Goal: Information Seeking & Learning: Learn about a topic

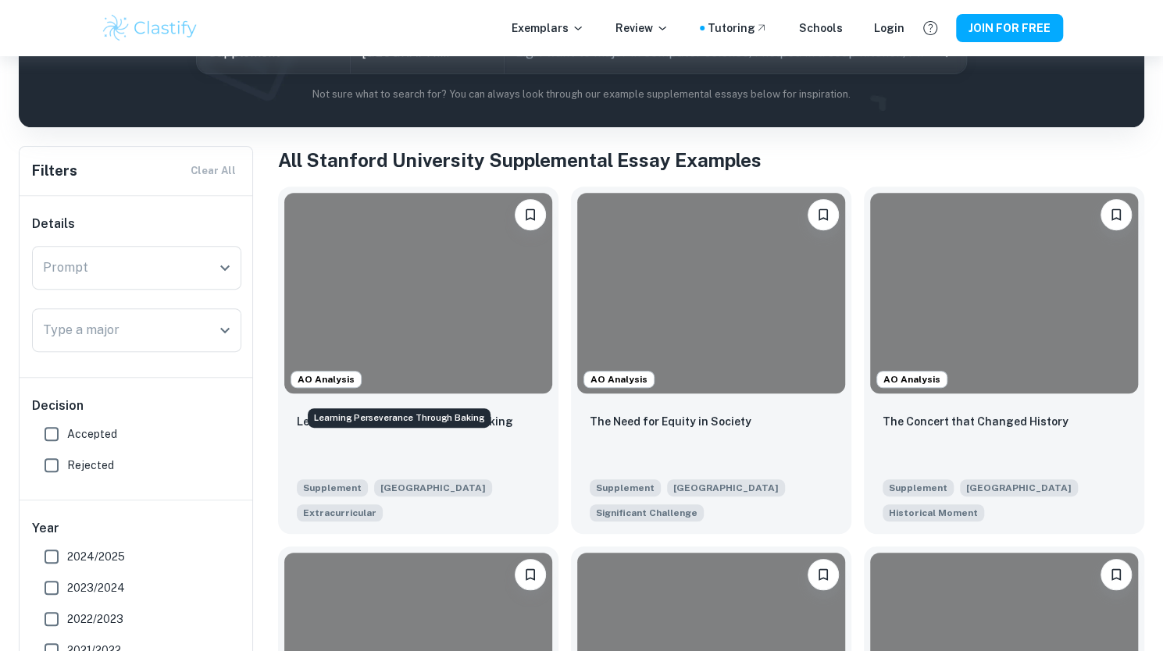
scroll to position [258, 0]
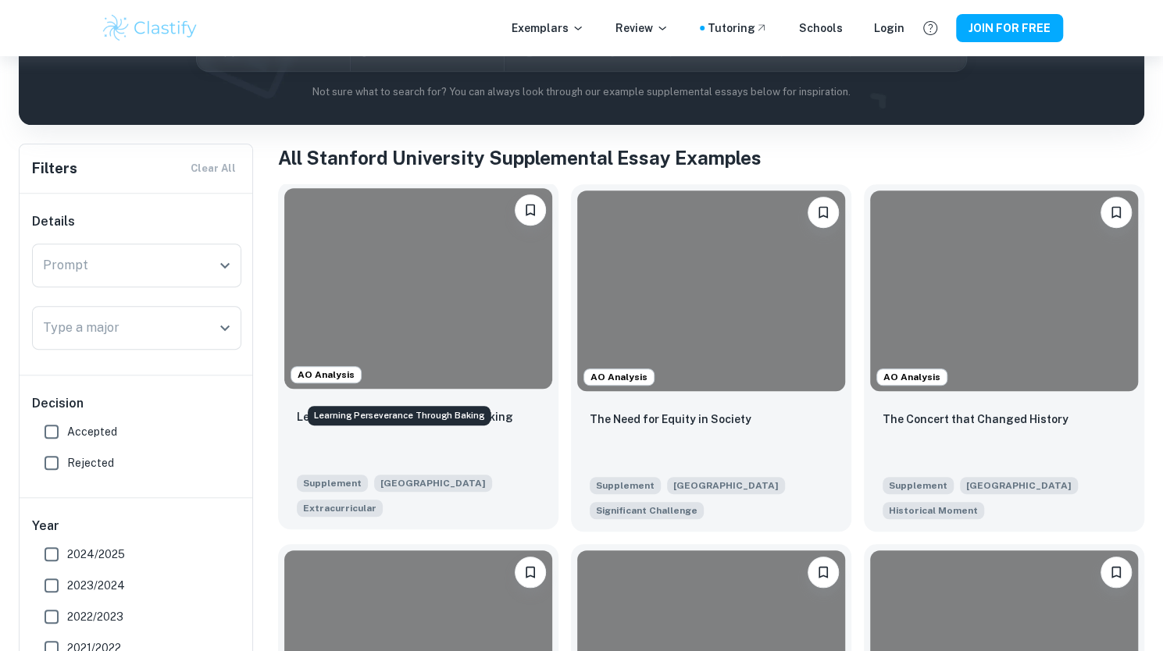
click at [378, 408] on p "Learning Perseverance Through Baking" at bounding box center [405, 416] width 216 height 17
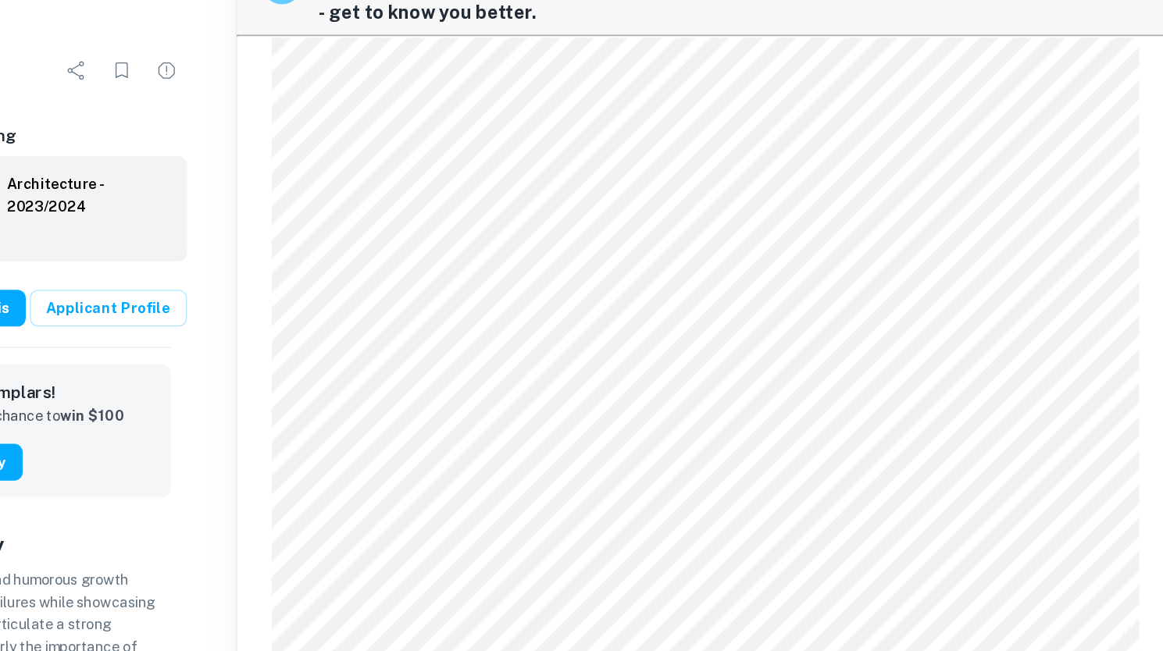
scroll to position [1778, 0]
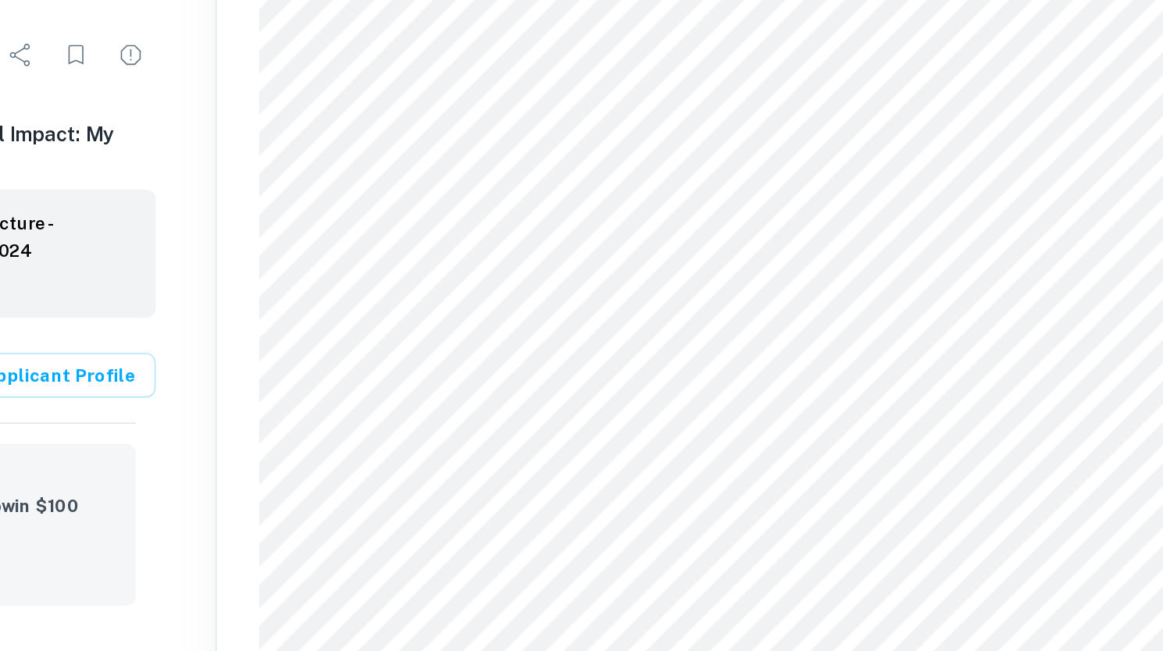
scroll to position [1807, 0]
